Goal: Information Seeking & Learning: Learn about a topic

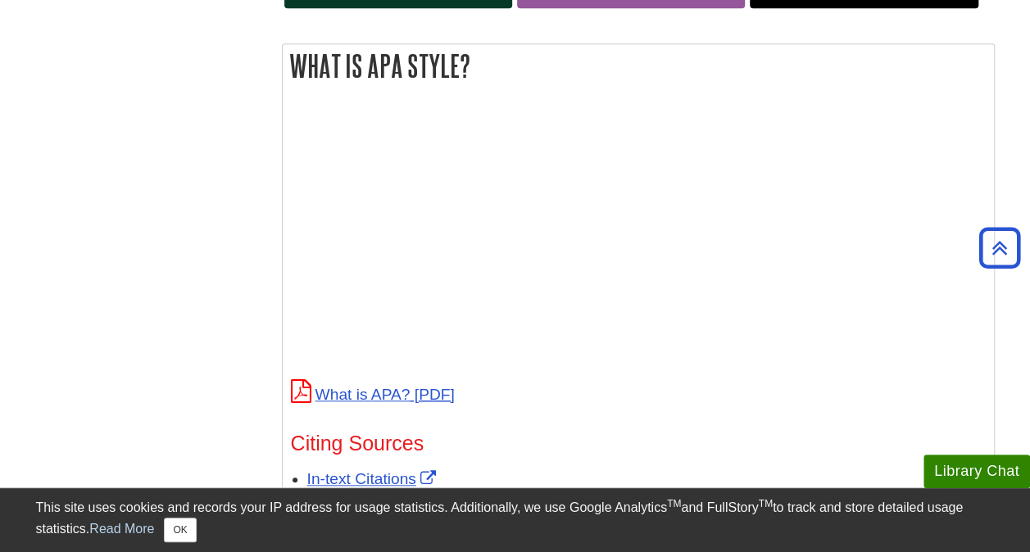
scroll to position [571, 0]
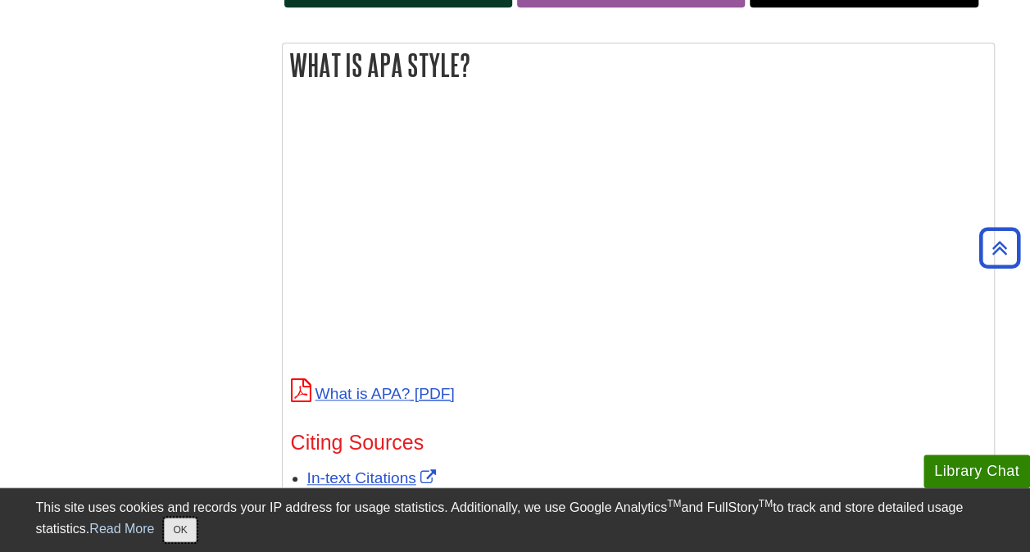
click at [187, 529] on button "OK" at bounding box center [180, 530] width 32 height 25
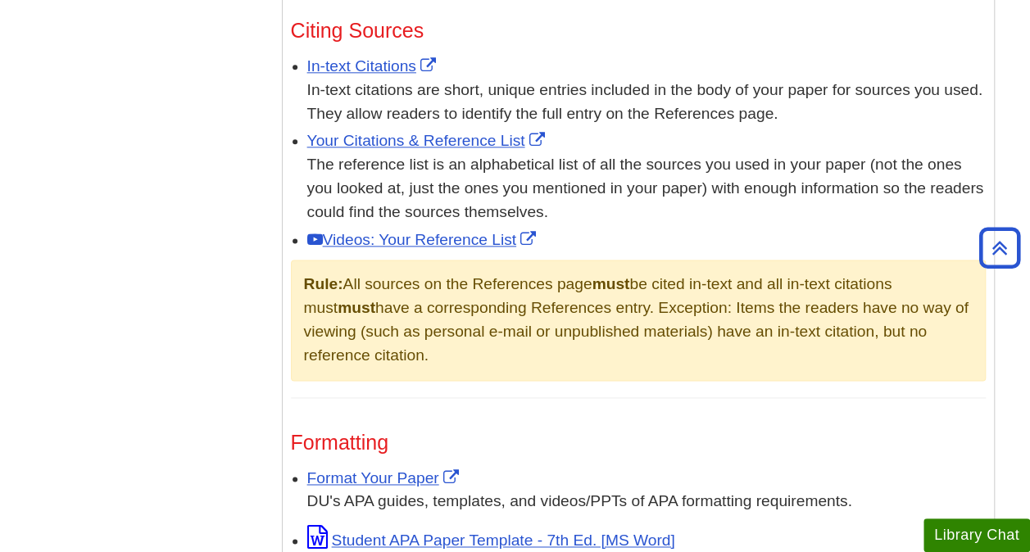
scroll to position [958, 0]
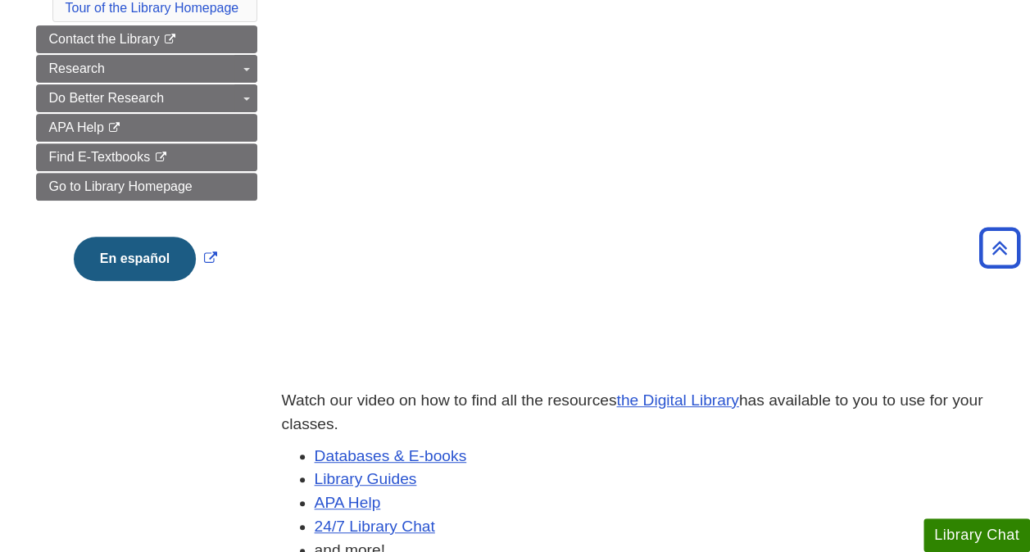
scroll to position [262, 0]
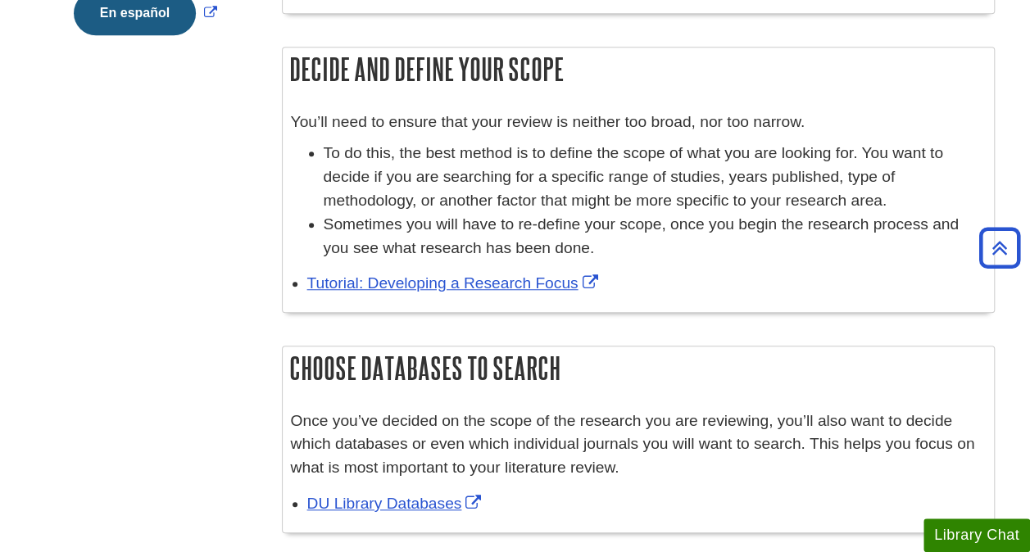
scroll to position [518, 0]
